Goal: Task Accomplishment & Management: Use online tool/utility

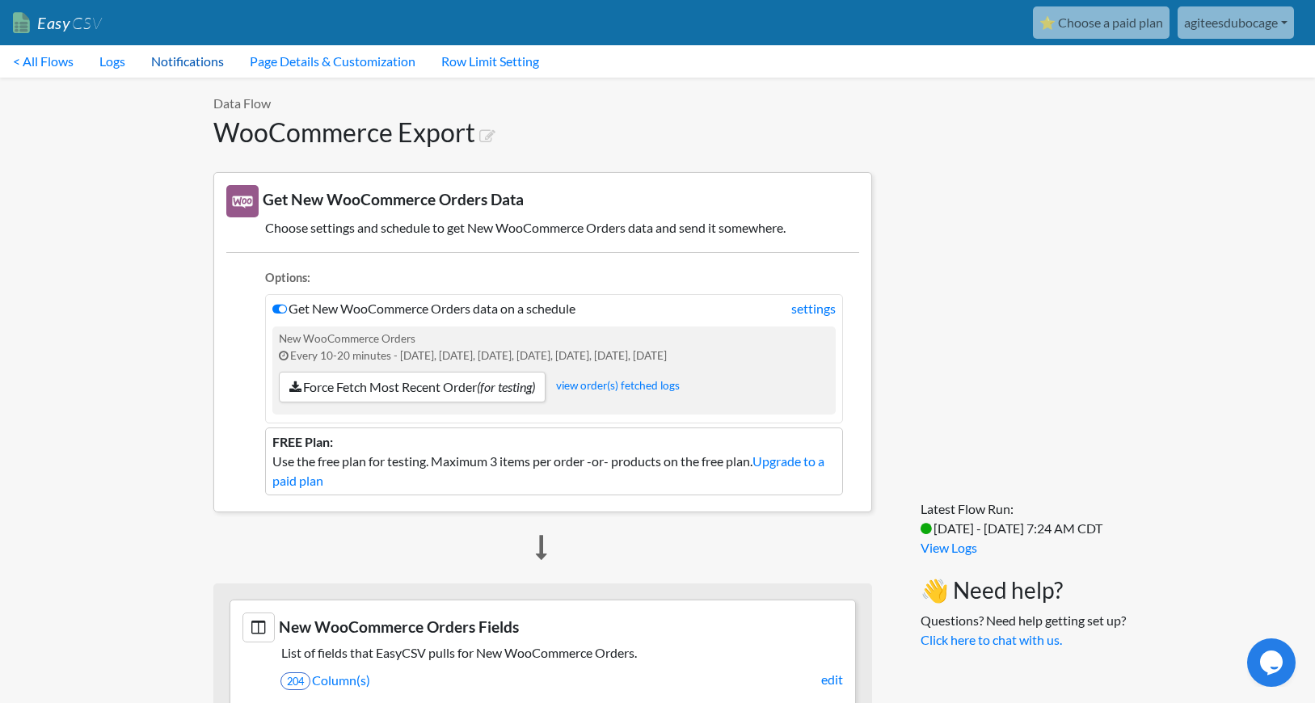
click at [180, 59] on link "Notifications" at bounding box center [187, 61] width 99 height 32
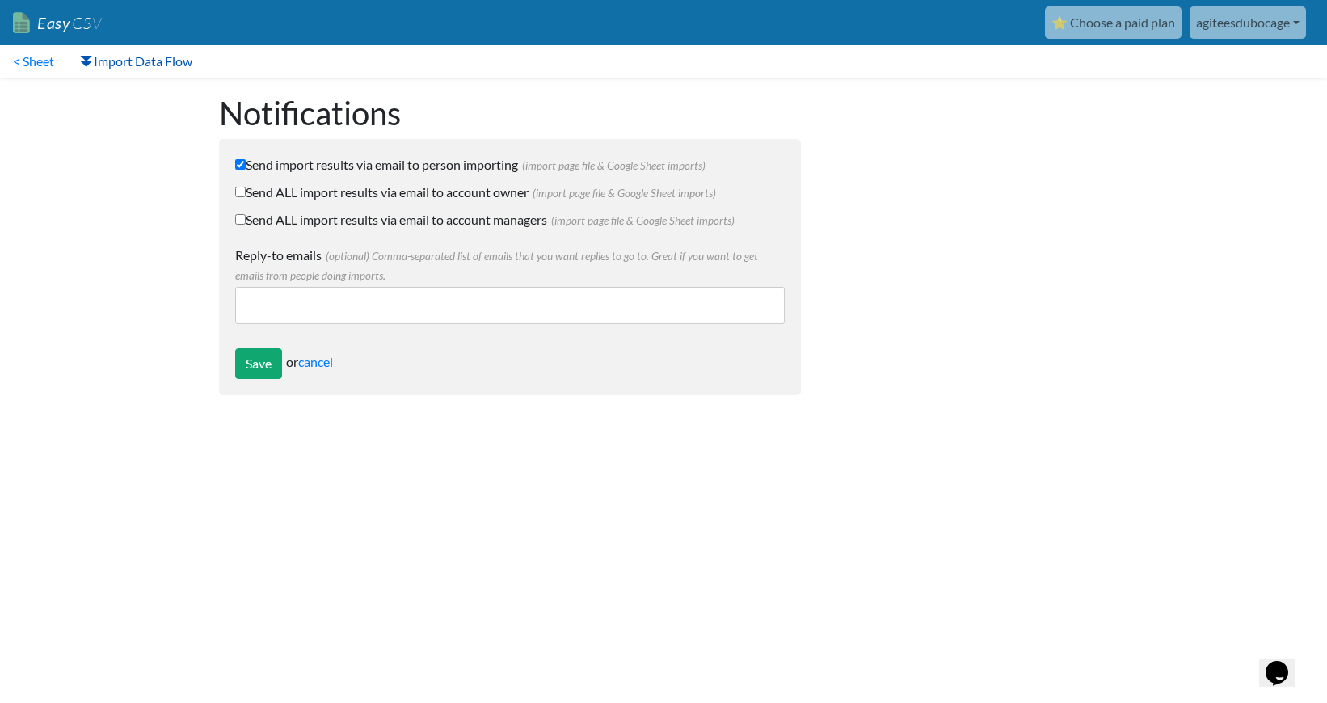
click at [134, 57] on link "Import Data Flow" at bounding box center [136, 61] width 138 height 32
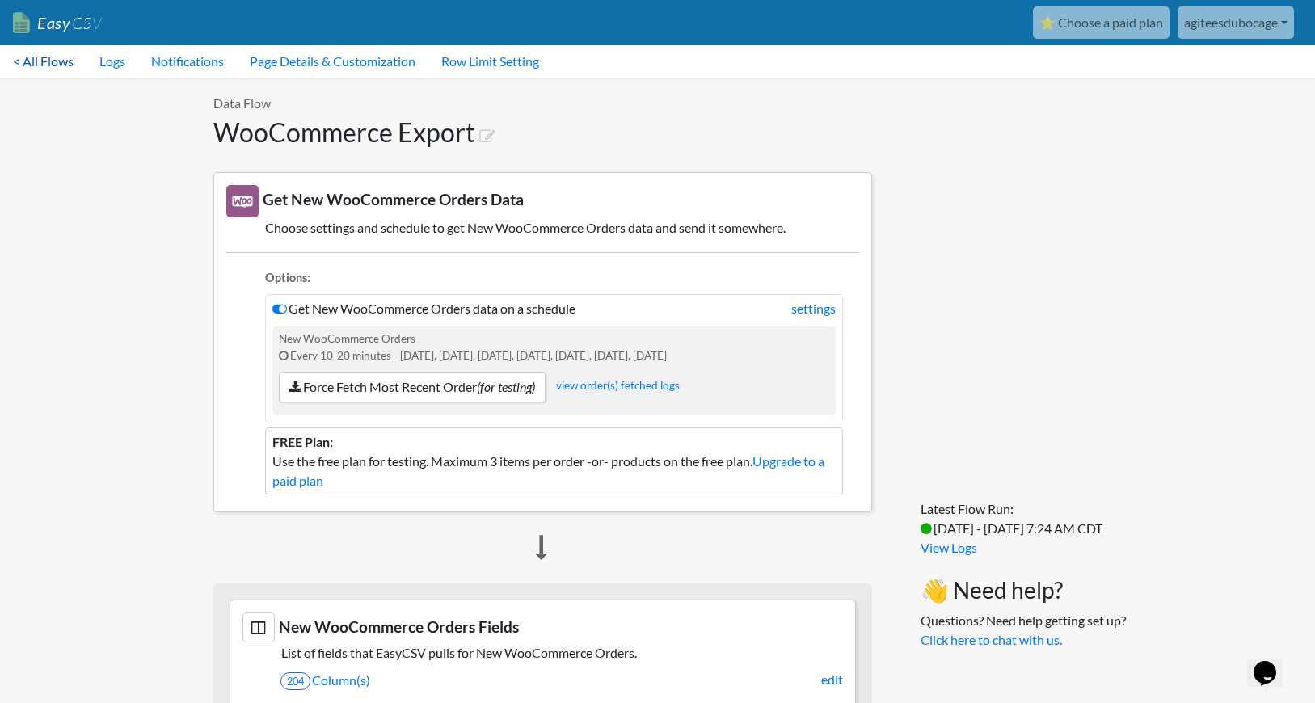
click at [48, 57] on link "< All Flows" at bounding box center [43, 61] width 86 height 32
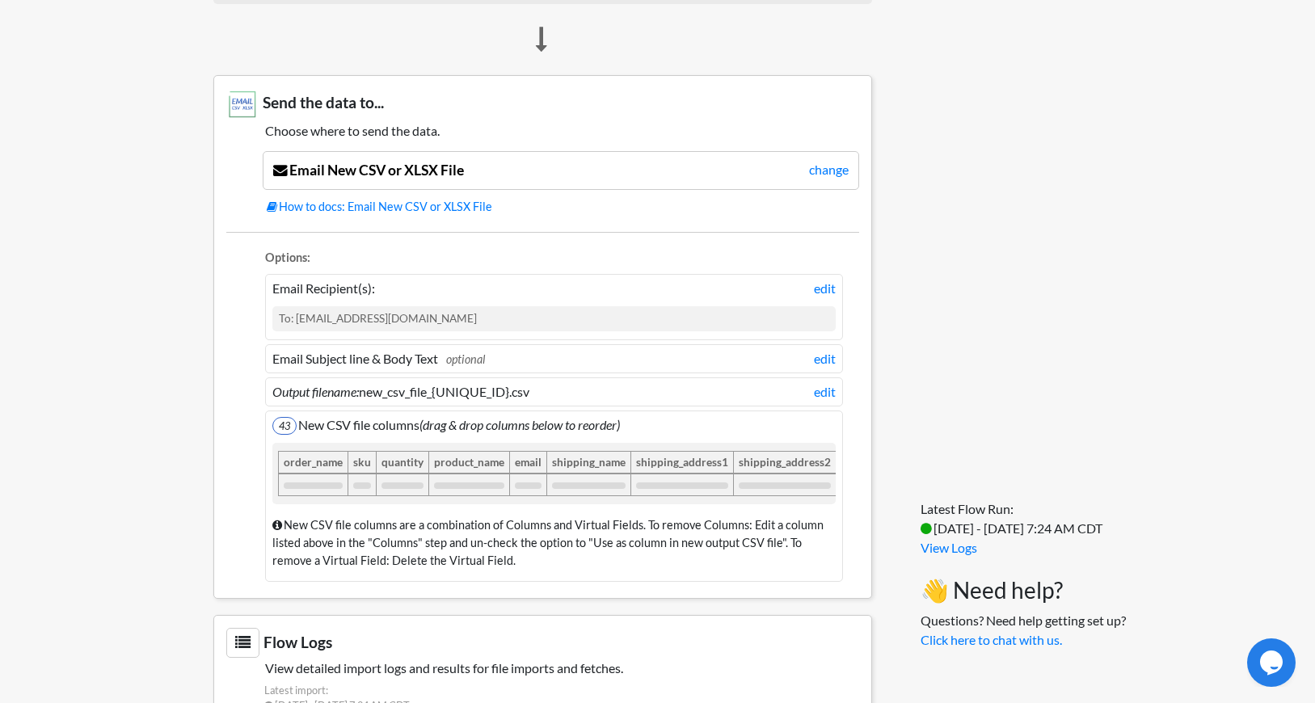
scroll to position [983, 0]
click at [484, 422] on icon "(drag & drop columns below to reorder)" at bounding box center [519, 423] width 200 height 15
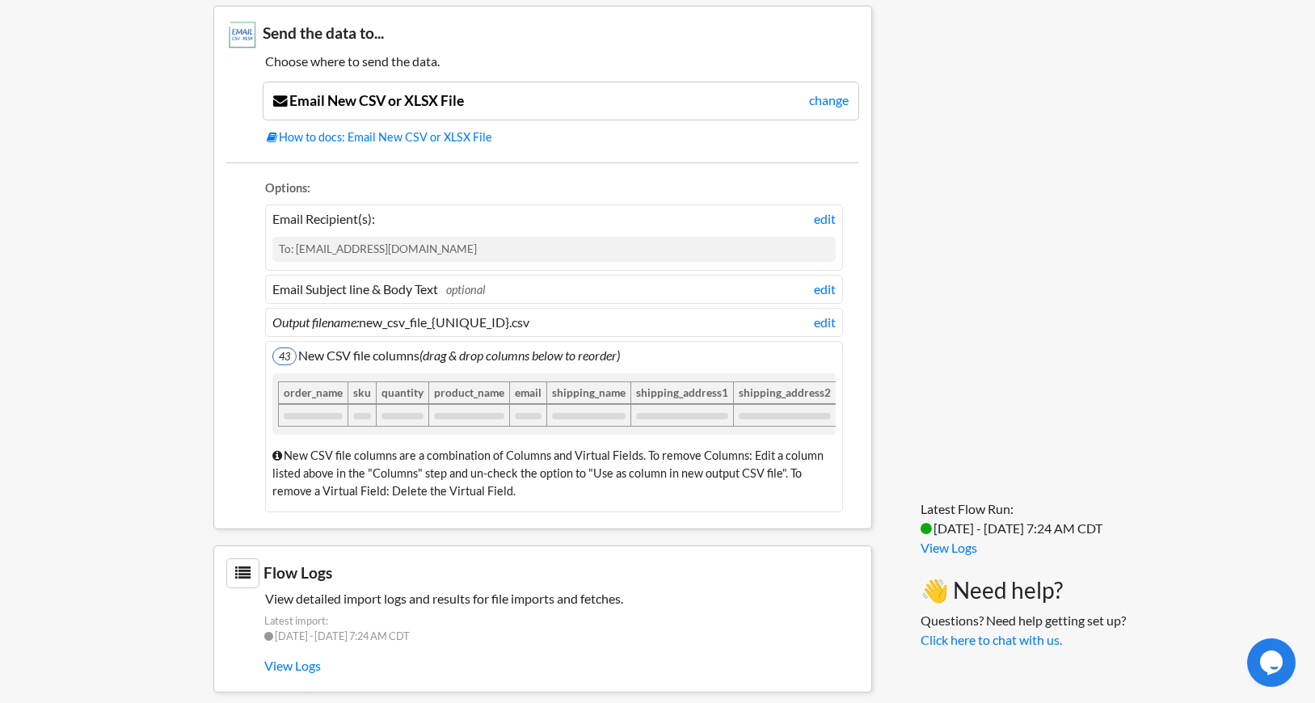
scroll to position [1083, 0]
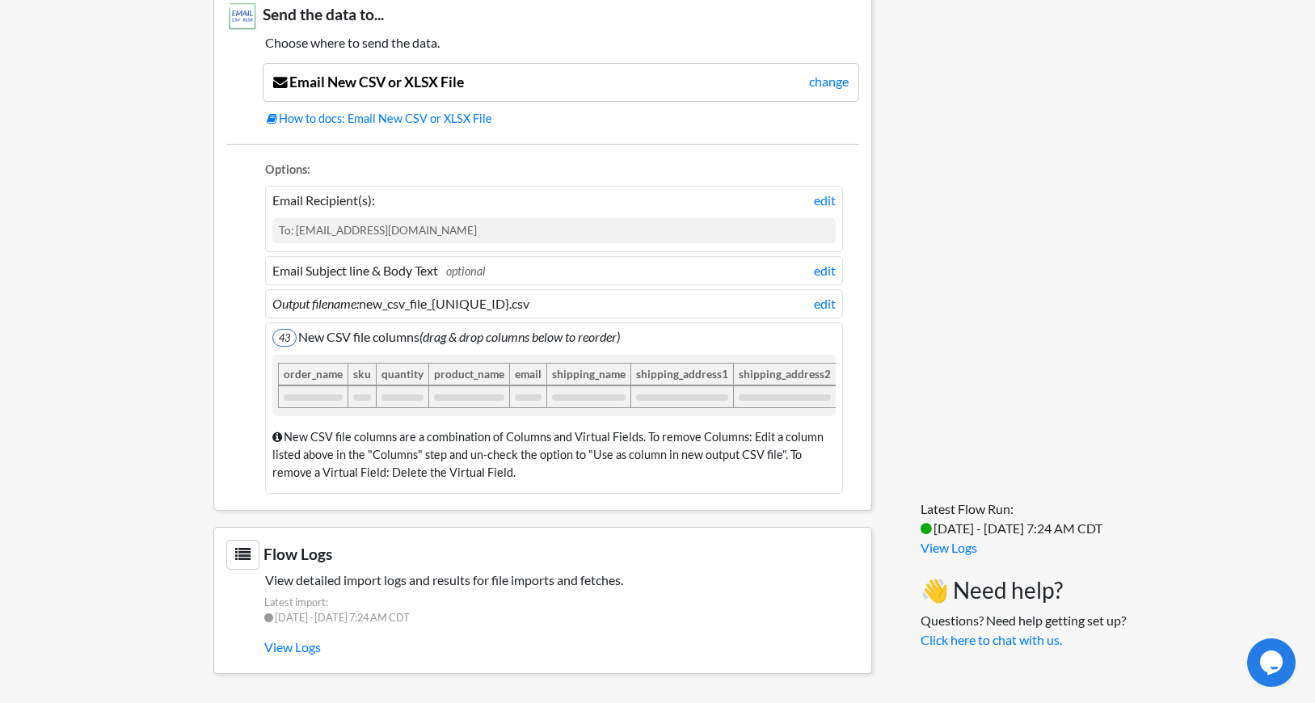
click at [284, 329] on span "43" at bounding box center [284, 338] width 24 height 18
click at [322, 326] on li "43 New CSV file columns (drag & drop columns below to reorder) order_name sku q…" at bounding box center [554, 408] width 578 height 172
